Goal: Find specific page/section: Find specific page/section

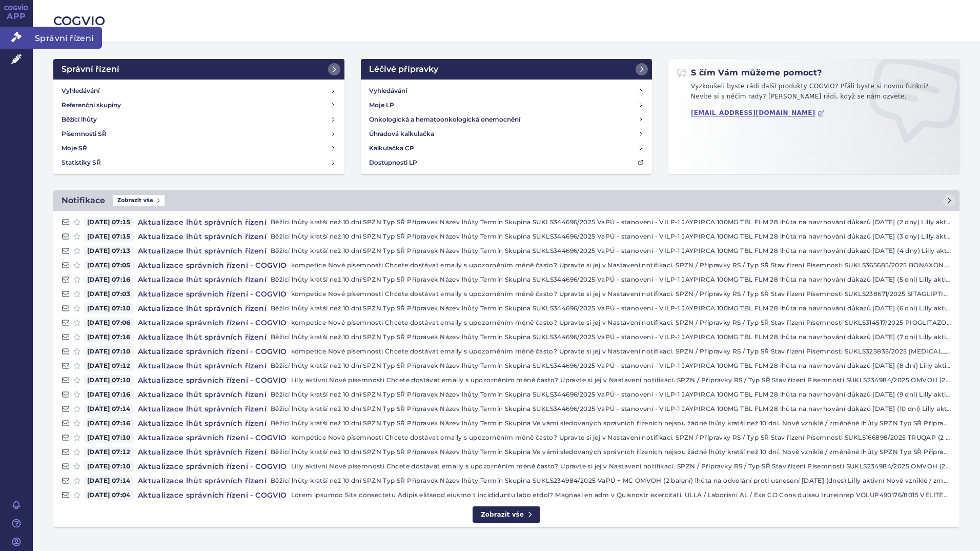
click at [15, 31] on link "Správní řízení" at bounding box center [16, 38] width 33 height 22
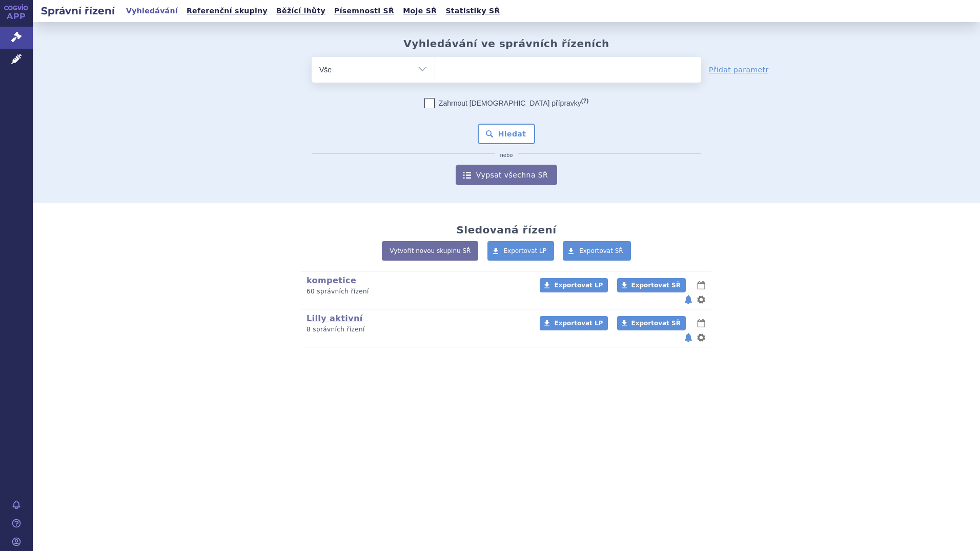
click at [468, 72] on ul at bounding box center [568, 68] width 266 height 22
click at [435, 72] on select at bounding box center [435, 69] width 1 height 26
click at [17, 40] on icon at bounding box center [16, 37] width 10 height 10
click at [400, 11] on link "Moje SŘ" at bounding box center [420, 11] width 40 height 14
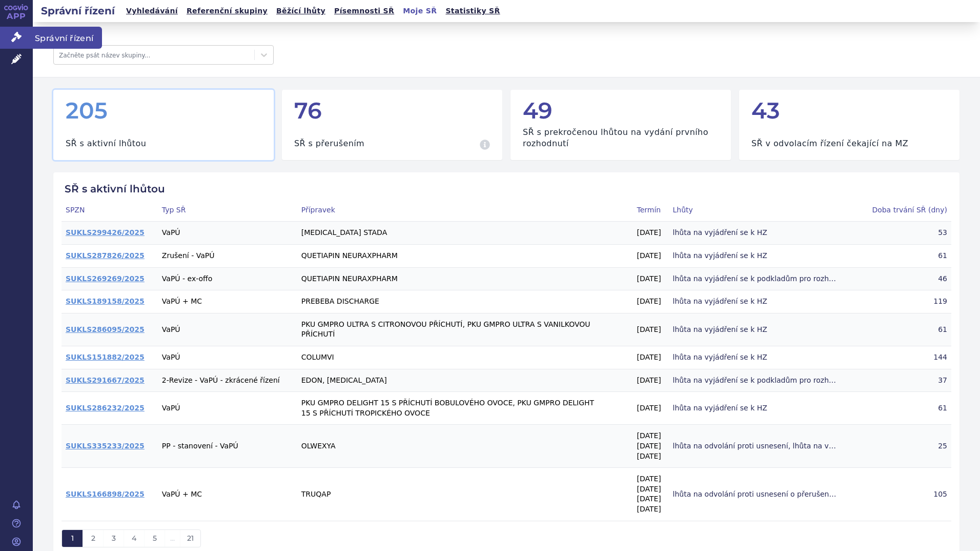
click at [17, 42] on icon at bounding box center [16, 37] width 10 height 10
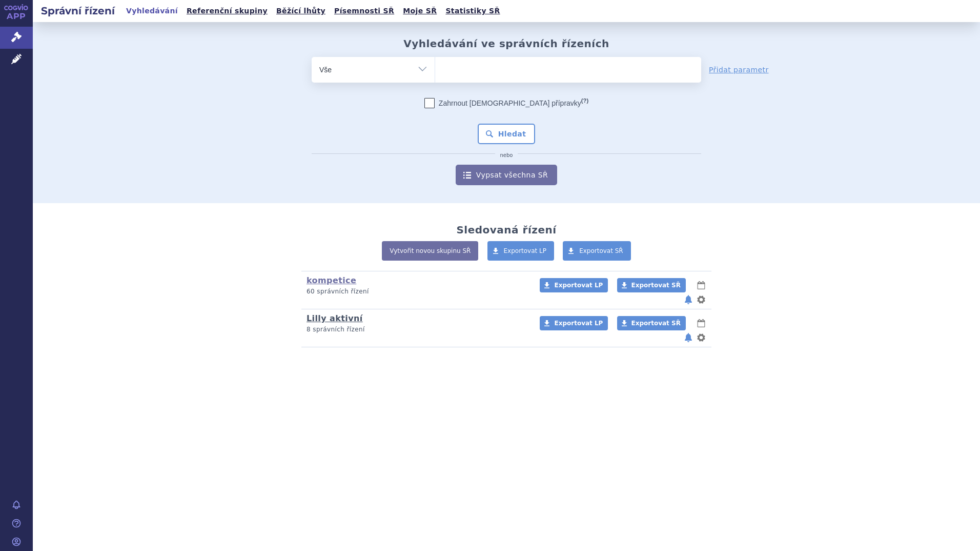
click at [328, 313] on link "Lilly aktivní" at bounding box center [335, 318] width 56 height 10
